Goal: Task Accomplishment & Management: Use online tool/utility

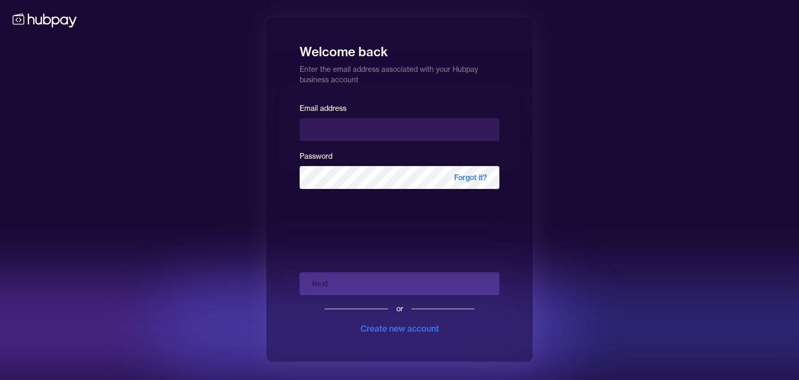
type input "**********"
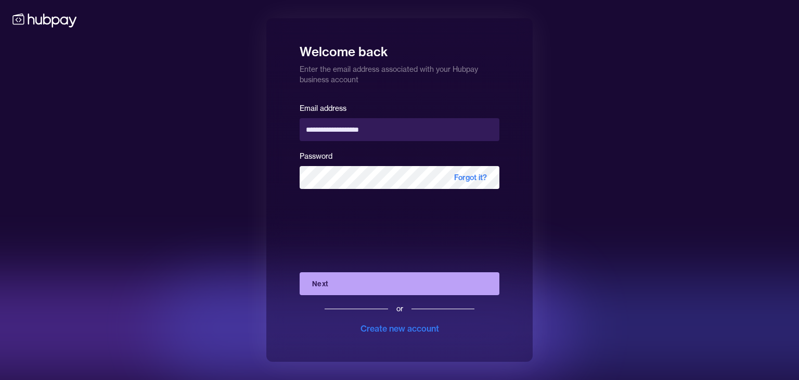
click at [393, 281] on button "Next" at bounding box center [399, 283] width 200 height 23
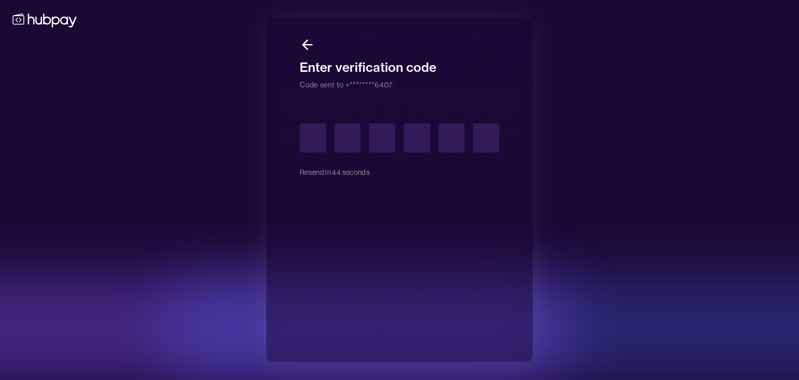
type input "*"
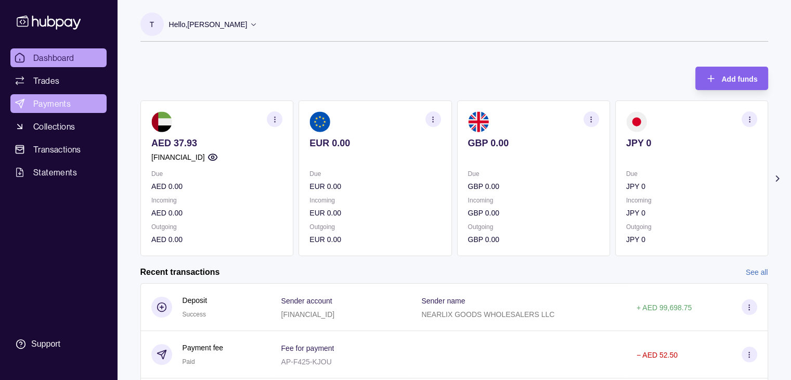
click at [50, 106] on span "Payments" at bounding box center [51, 103] width 37 height 12
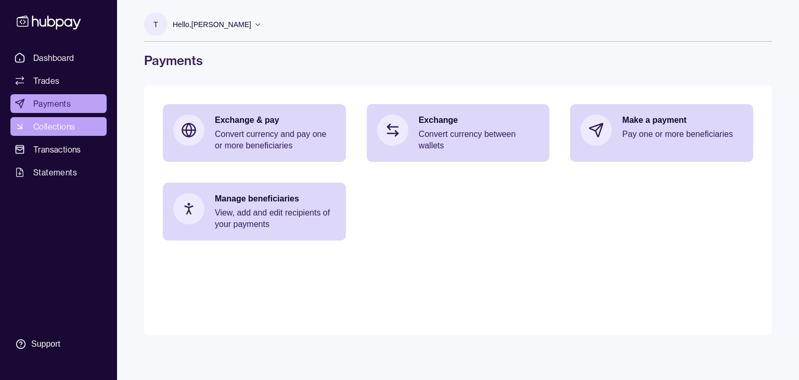
click at [50, 125] on span "Collections" at bounding box center [54, 126] width 42 height 12
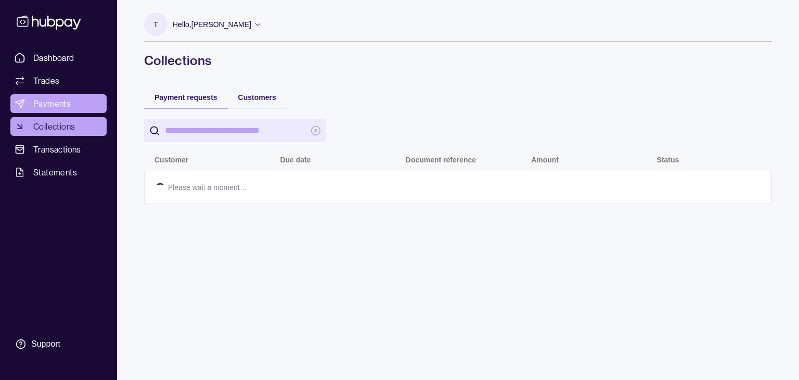
click at [62, 99] on span "Payments" at bounding box center [51, 103] width 37 height 12
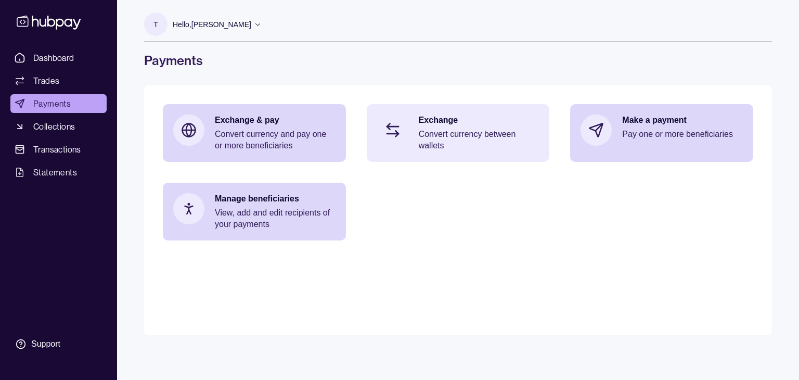
click at [439, 145] on p "Convert currency between wallets" at bounding box center [479, 139] width 121 height 23
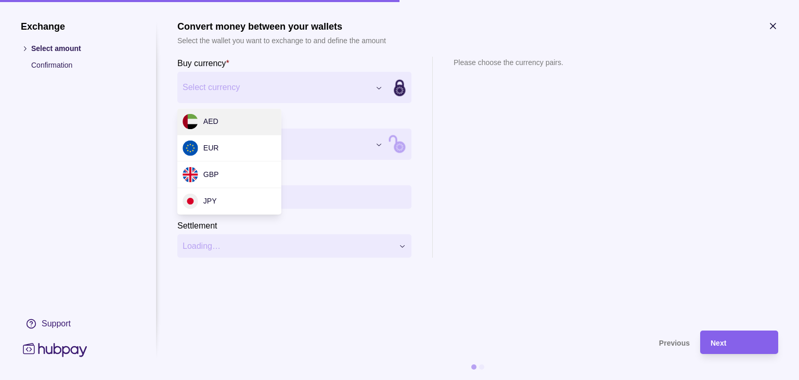
click at [378, 379] on div "Exchange Select amount Confirmation Support Convert money between your wallets …" at bounding box center [399, 380] width 799 height 0
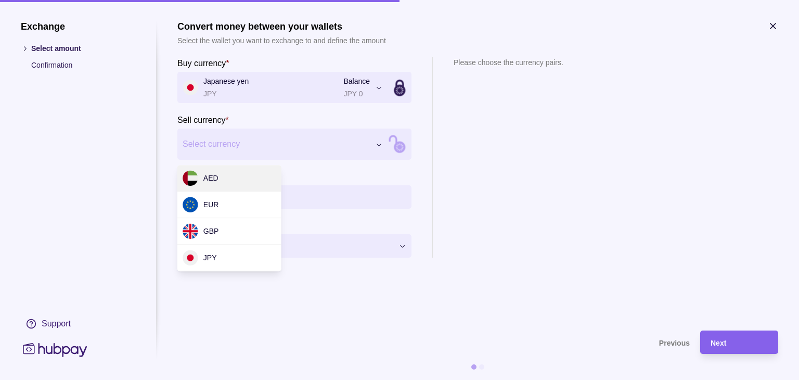
click at [376, 379] on div "Exchange Select amount Confirmation Support Convert money between your wallets …" at bounding box center [399, 380] width 799 height 0
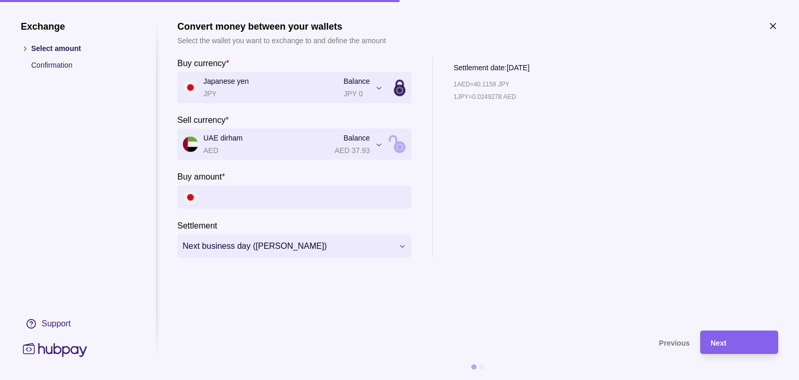
click at [334, 198] on input "Buy amount *" at bounding box center [304, 196] width 203 height 23
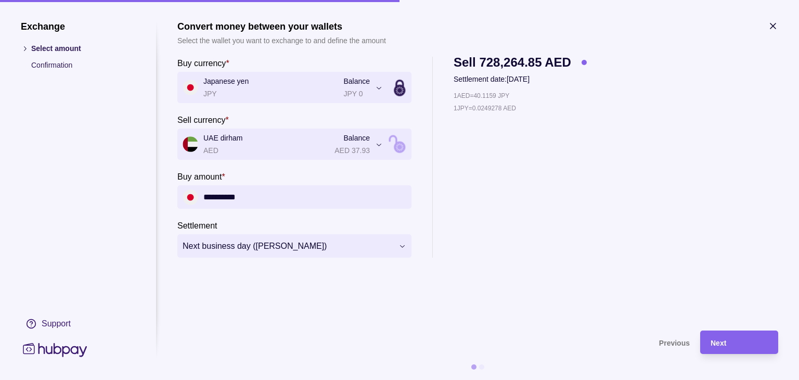
type input "**********"
click at [352, 292] on section "**********" at bounding box center [477, 170] width 601 height 299
click at [770, 24] on icon "button" at bounding box center [772, 25] width 5 height 5
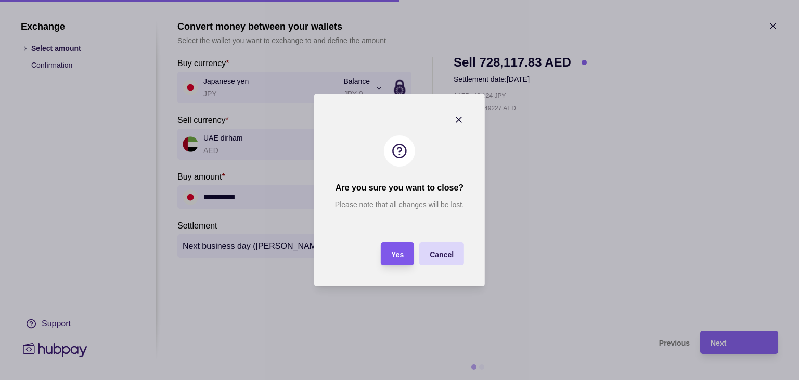
click at [389, 254] on div "Yes" at bounding box center [389, 253] width 28 height 23
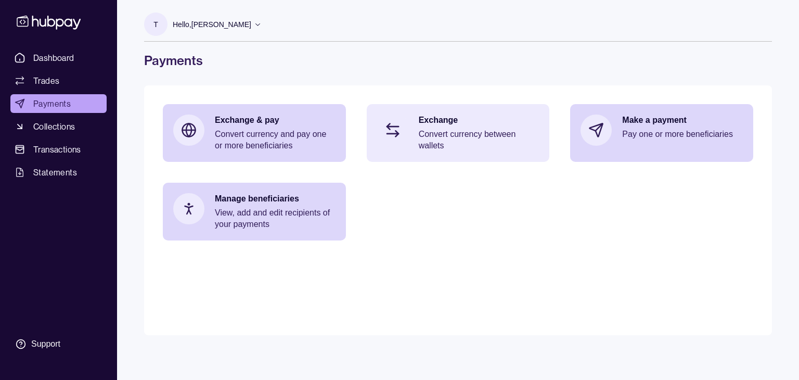
click at [446, 128] on p "Convert currency between wallets" at bounding box center [479, 139] width 121 height 23
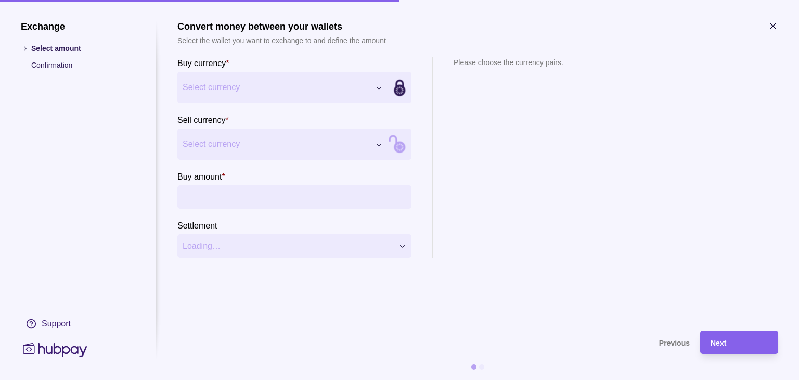
click at [385, 379] on div "Exchange Select amount Confirmation Support Convert money between your wallets …" at bounding box center [399, 380] width 799 height 0
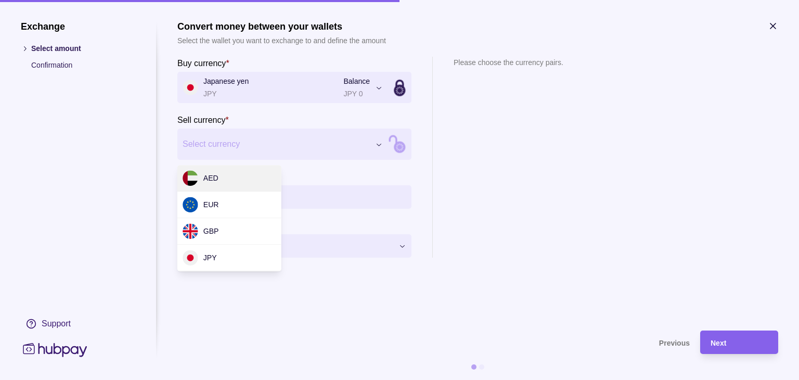
click at [381, 379] on div "Exchange Select amount Confirmation Support Convert money between your wallets …" at bounding box center [399, 380] width 799 height 0
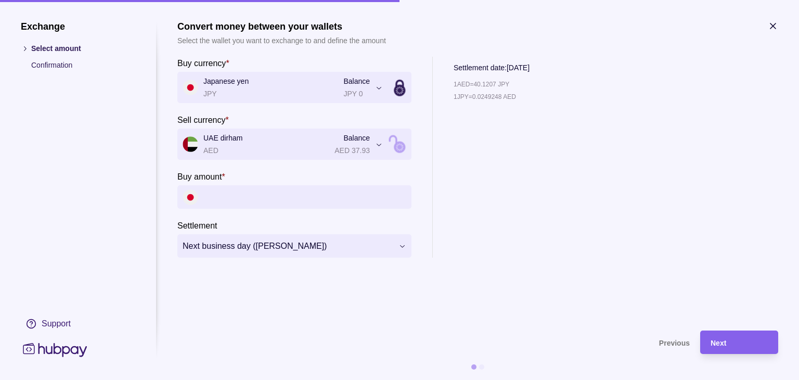
click at [289, 198] on input "Buy amount *" at bounding box center [304, 196] width 203 height 23
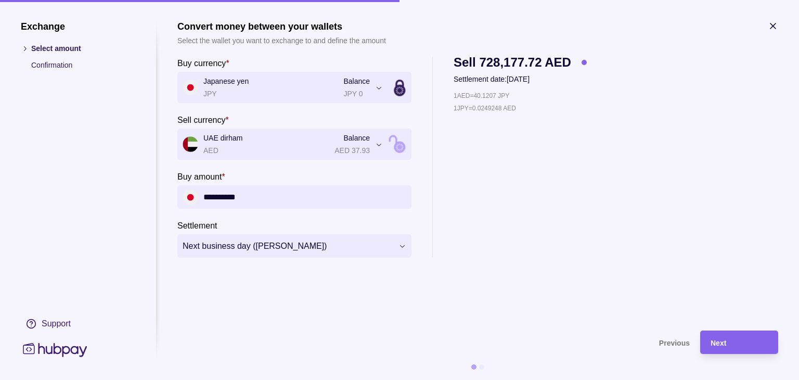
type input "**********"
click at [534, 235] on div "1 AED = 40.1207 JPY 1 JPY = 0.0249248 AED" at bounding box center [519, 173] width 133 height 167
click at [723, 338] on span "Next" at bounding box center [718, 342] width 16 height 8
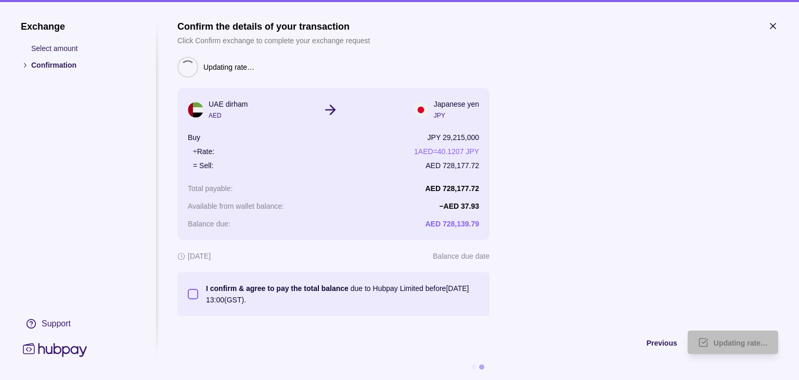
click at [193, 297] on button "I confirm & agree to pay the total balance due to Hubpay Limited before [DATE] …" at bounding box center [193, 294] width 10 height 10
type button "on"
click at [726, 346] on div "Confirm" at bounding box center [747, 342] width 42 height 12
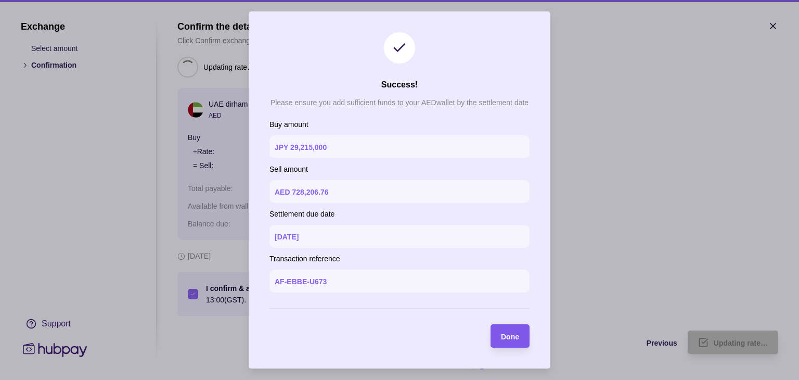
click at [510, 340] on span "Done" at bounding box center [510, 336] width 18 height 8
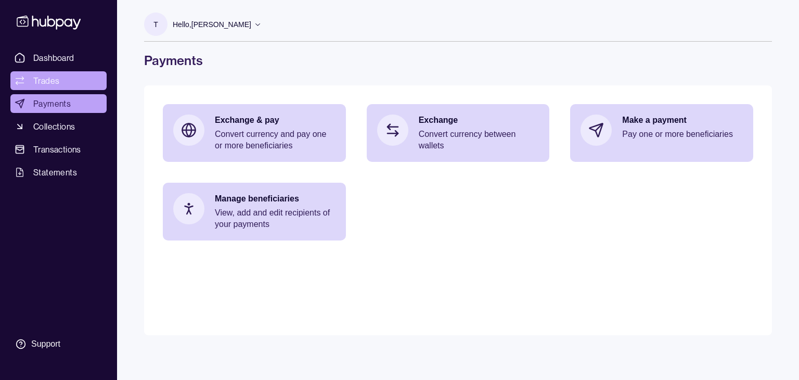
click at [48, 84] on span "Trades" at bounding box center [46, 80] width 26 height 12
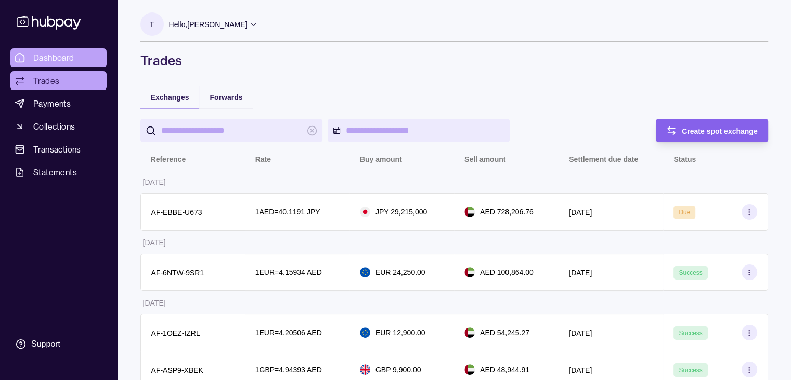
click at [68, 57] on span "Dashboard" at bounding box center [53, 57] width 41 height 12
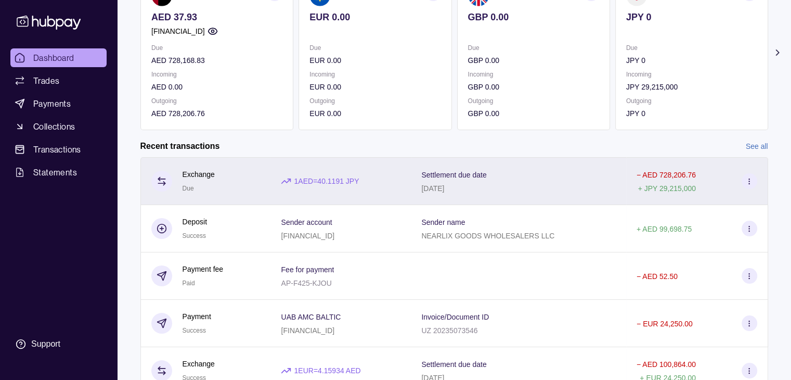
scroll to position [123, 0]
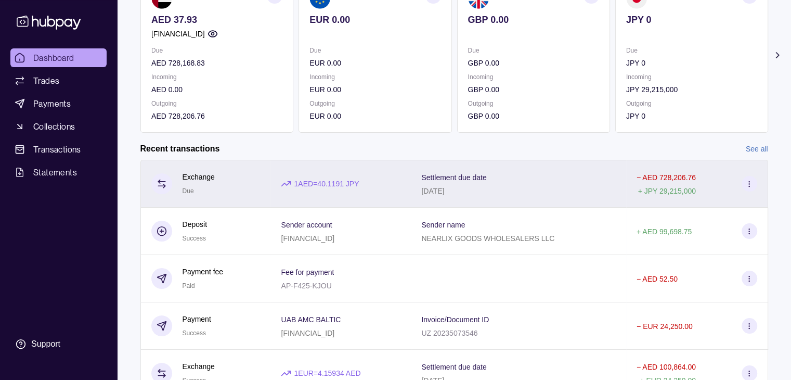
click at [747, 185] on icon at bounding box center [749, 184] width 8 height 8
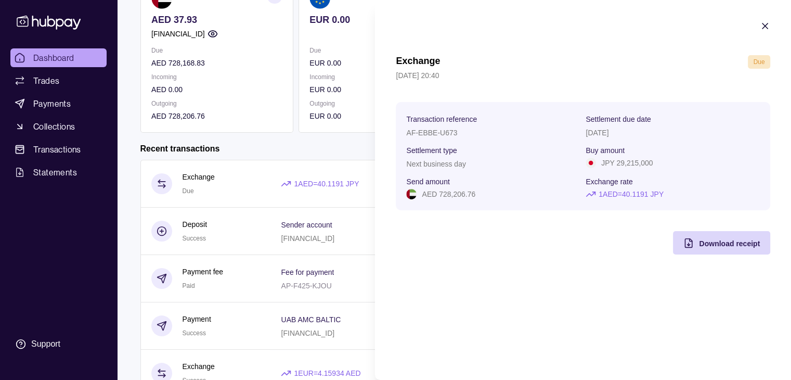
click at [765, 27] on icon "button" at bounding box center [764, 25] width 5 height 5
